Goal: Task Accomplishment & Management: Manage account settings

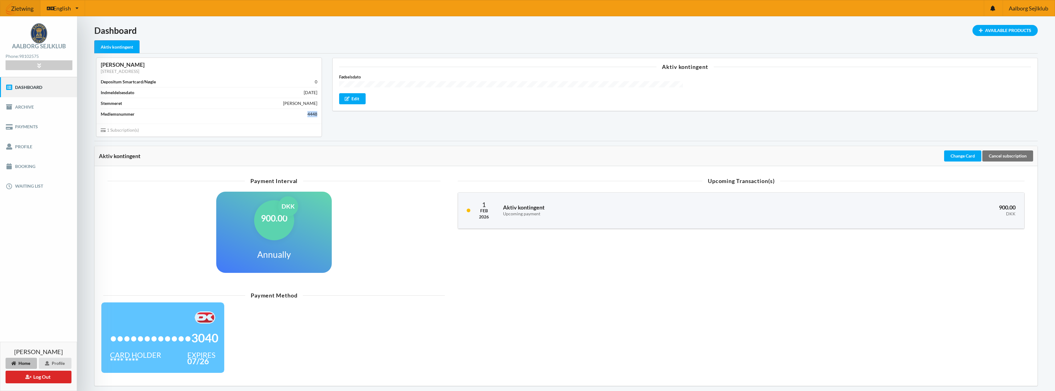
drag, startPoint x: 307, startPoint y: 114, endPoint x: 317, endPoint y: 115, distance: 9.6
click at [317, 115] on div "4448" at bounding box center [312, 114] width 10 height 6
copy div "4448"
click at [27, 124] on link "Payments" at bounding box center [38, 127] width 77 height 20
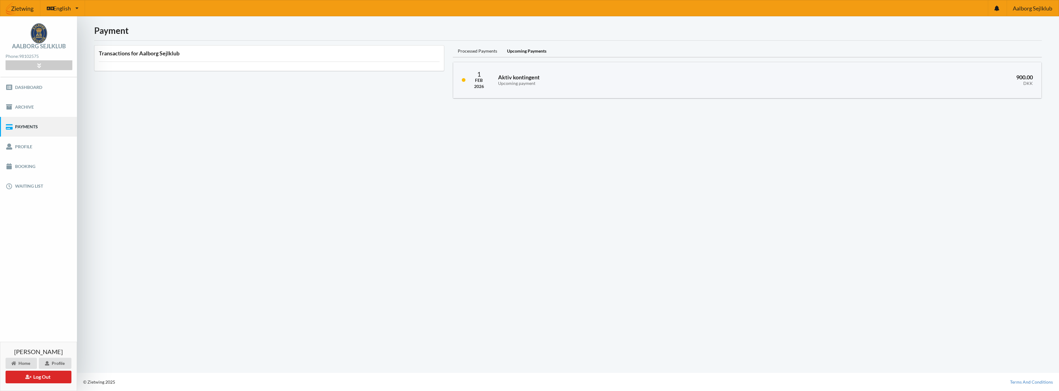
click at [341, 164] on div "Payment Transactions for Aalborg Sejlklub Processed Payments Upcoming Payments …" at bounding box center [568, 194] width 982 height 357
